Goal: Check status: Check status

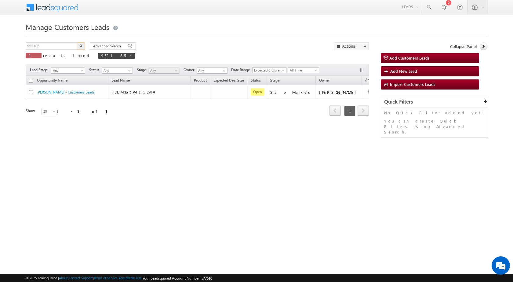
click at [59, 45] on input "952185" at bounding box center [52, 45] width 52 height 7
type input "952185"
click at [77, 42] on button "button" at bounding box center [81, 45] width 8 height 7
click at [54, 47] on input "952185" at bounding box center [52, 45] width 52 height 7
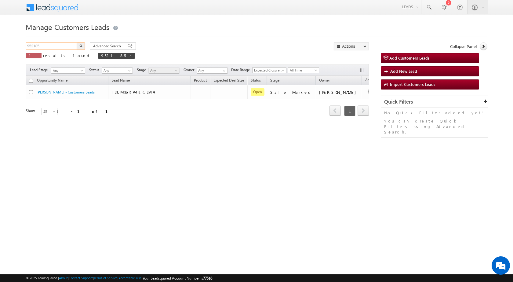
click at [54, 47] on input "952185" at bounding box center [52, 45] width 52 height 7
paste input "61300"
type input "961300"
click at [77, 42] on button "button" at bounding box center [81, 45] width 8 height 7
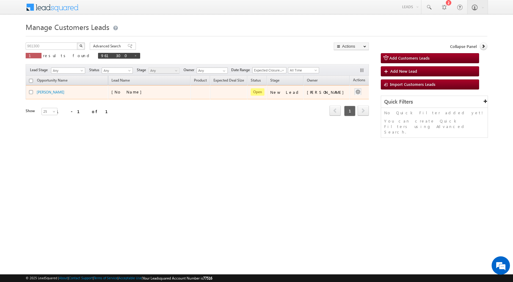
click at [353, 95] on div at bounding box center [358, 92] width 10 height 8
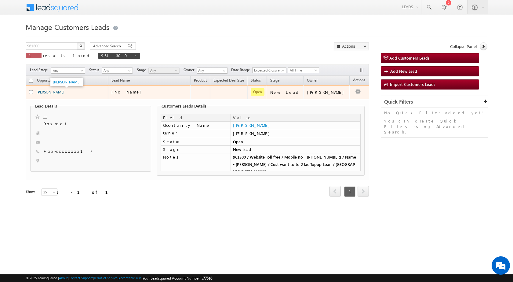
click at [42, 91] on link "[PERSON_NAME]" at bounding box center [51, 92] width 28 height 5
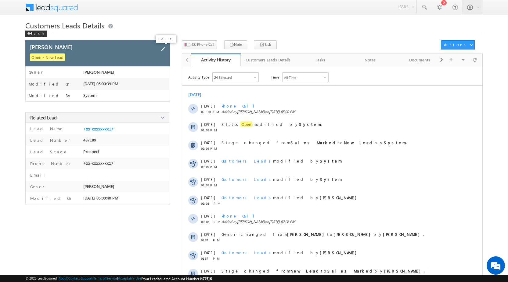
click at [163, 48] on span at bounding box center [163, 49] width 7 height 7
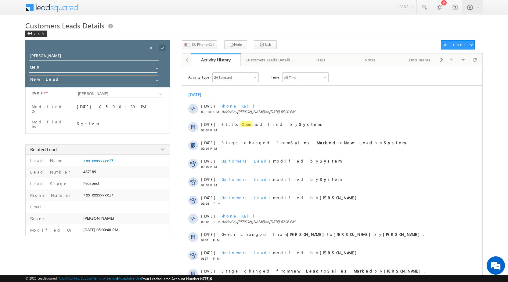
click at [81, 83] on input "New Lead" at bounding box center [93, 80] width 129 height 10
click at [76, 87] on link "Sales Marked" at bounding box center [93, 88] width 129 height 7
type input "Sales Marked"
click at [165, 48] on span at bounding box center [162, 48] width 7 height 7
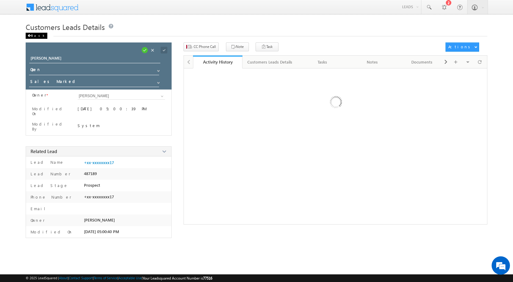
click at [33, 34] on div "Back" at bounding box center [37, 36] width 22 height 6
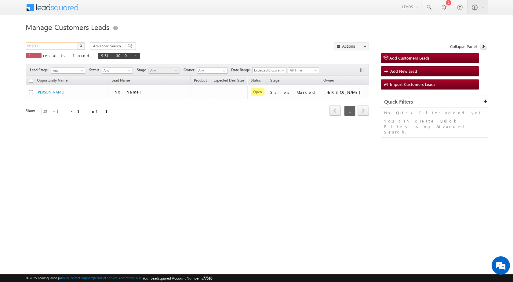
click at [55, 46] on input "961300" at bounding box center [52, 45] width 52 height 7
paste input "59749"
type input "959749"
click at [77, 42] on button "button" at bounding box center [81, 45] width 8 height 7
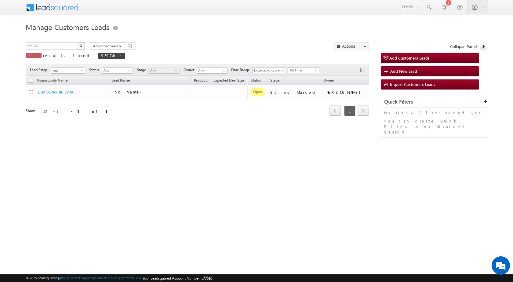
click at [181, 113] on div "Refresh first prev 1 next last 1 - 1 of 1" at bounding box center [197, 108] width 343 height 18
drag, startPoint x: 237, startPoint y: 168, endPoint x: 169, endPoint y: 152, distance: 69.5
click at [235, 168] on div "Manage Customers Leads 959749 X 1 results found 959749 Advanced Search Advanced…" at bounding box center [256, 96] width 461 height 153
click at [40, 46] on input "959749" at bounding box center [52, 45] width 52 height 7
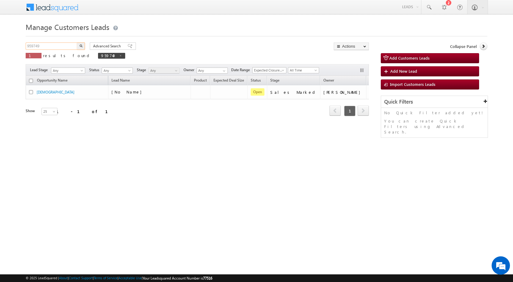
paste input "61300"
click at [77, 42] on button "button" at bounding box center [81, 45] width 8 height 7
click at [40, 47] on input "961300" at bounding box center [52, 45] width 52 height 7
paste input "52185"
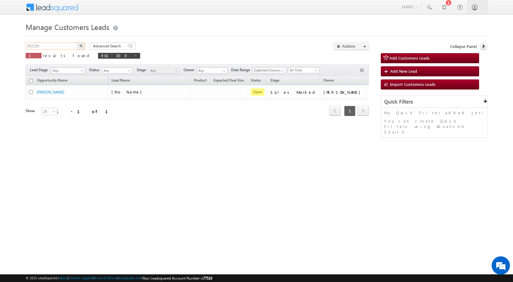
type input "952185"
click at [77, 42] on button "button" at bounding box center [81, 45] width 8 height 7
